Goal: Information Seeking & Learning: Learn about a topic

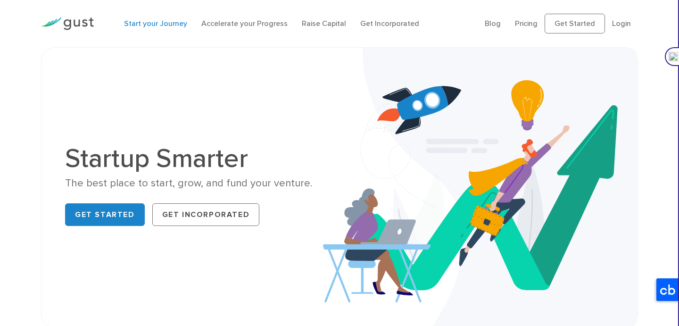
click at [182, 22] on link "Start your Journey" at bounding box center [155, 23] width 63 height 9
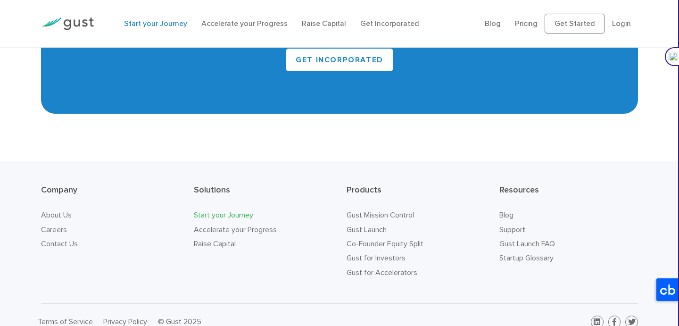
scroll to position [1814, 0]
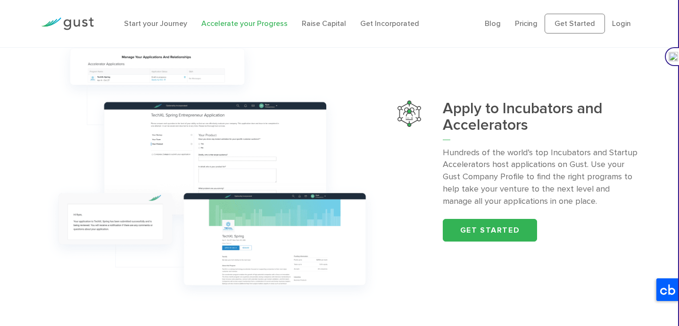
scroll to position [997, 0]
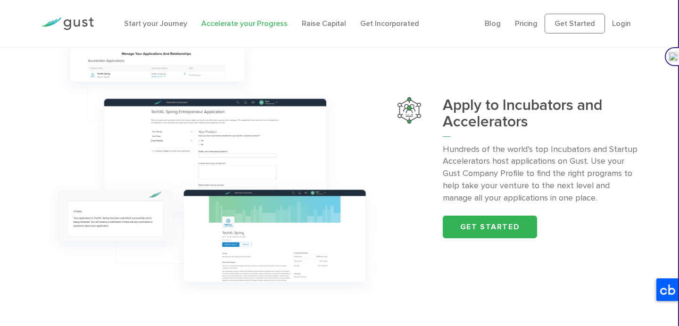
click at [514, 162] on p "Hundreds of the world’s top Incubators and Startup Accelerators host applicatio…" at bounding box center [540, 173] width 195 height 61
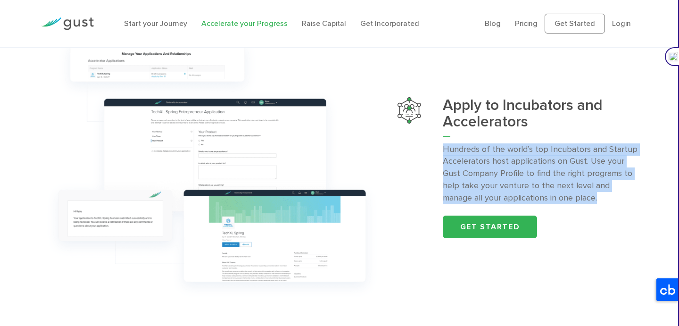
click at [514, 162] on p "Hundreds of the world’s top Incubators and Startup Accelerators host applicatio…" at bounding box center [540, 173] width 195 height 61
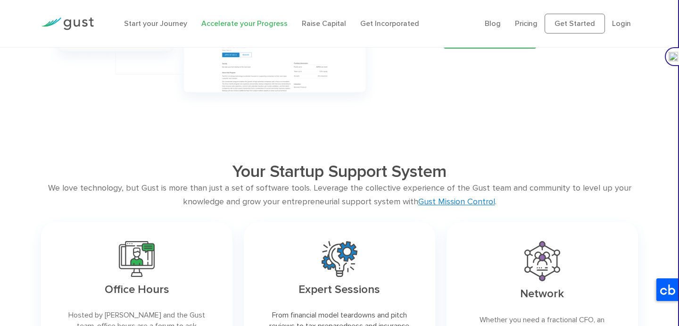
scroll to position [1217, 0]
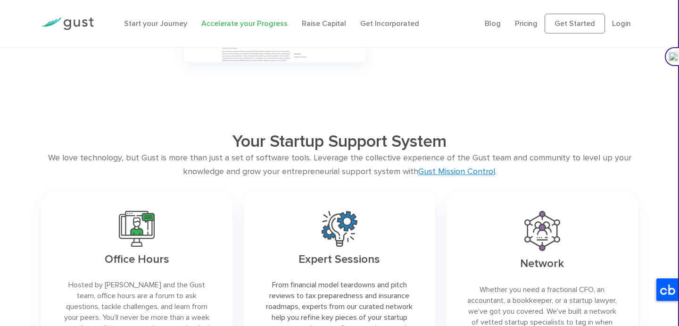
click at [306, 157] on div "We love technology, but Gust is more than just a set of software tools. Leverag…" at bounding box center [339, 164] width 597 height 27
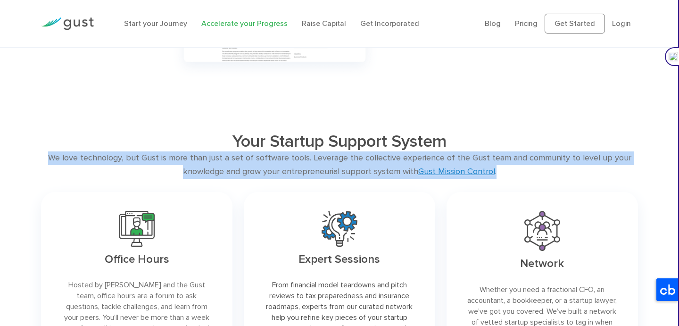
click at [306, 157] on div "We love technology, but Gust is more than just a set of software tools. Leverag…" at bounding box center [339, 164] width 597 height 27
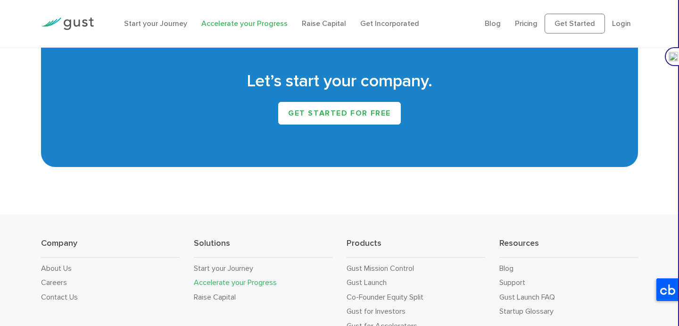
scroll to position [1696, 0]
